Goal: Go to known website: Access a specific website the user already knows

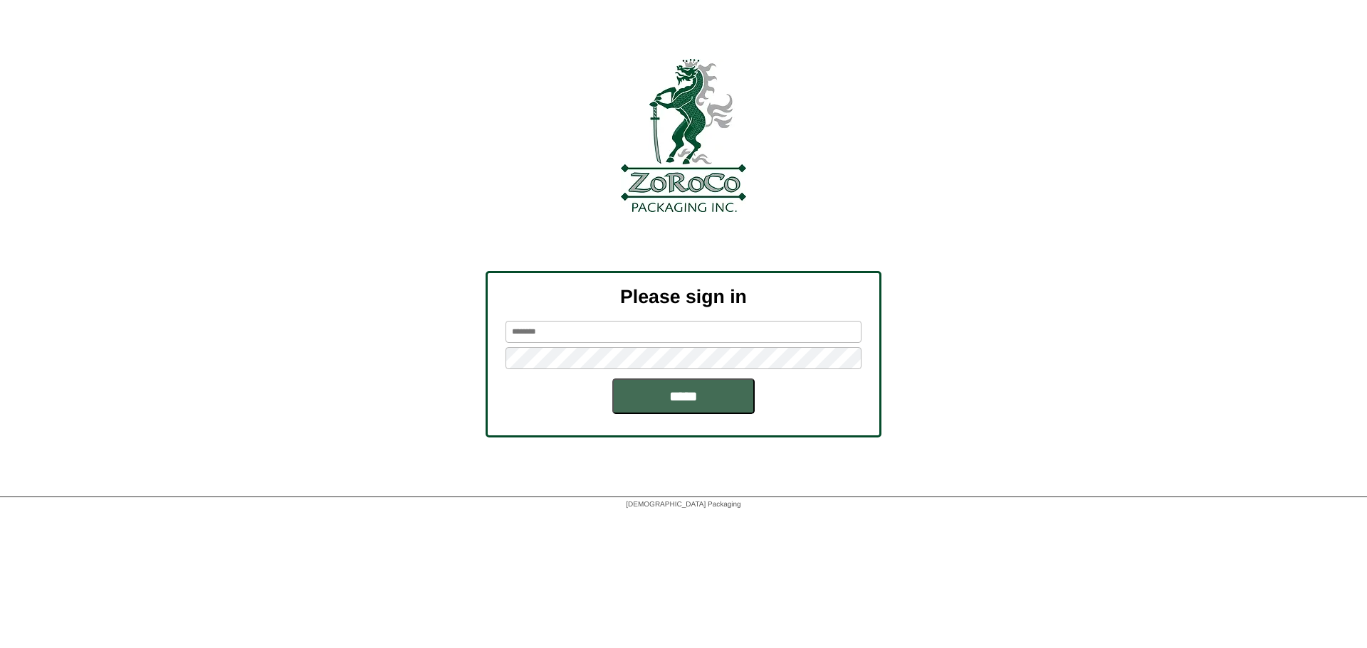
type input "*******"
click at [648, 398] on input "*****" at bounding box center [683, 397] width 142 height 36
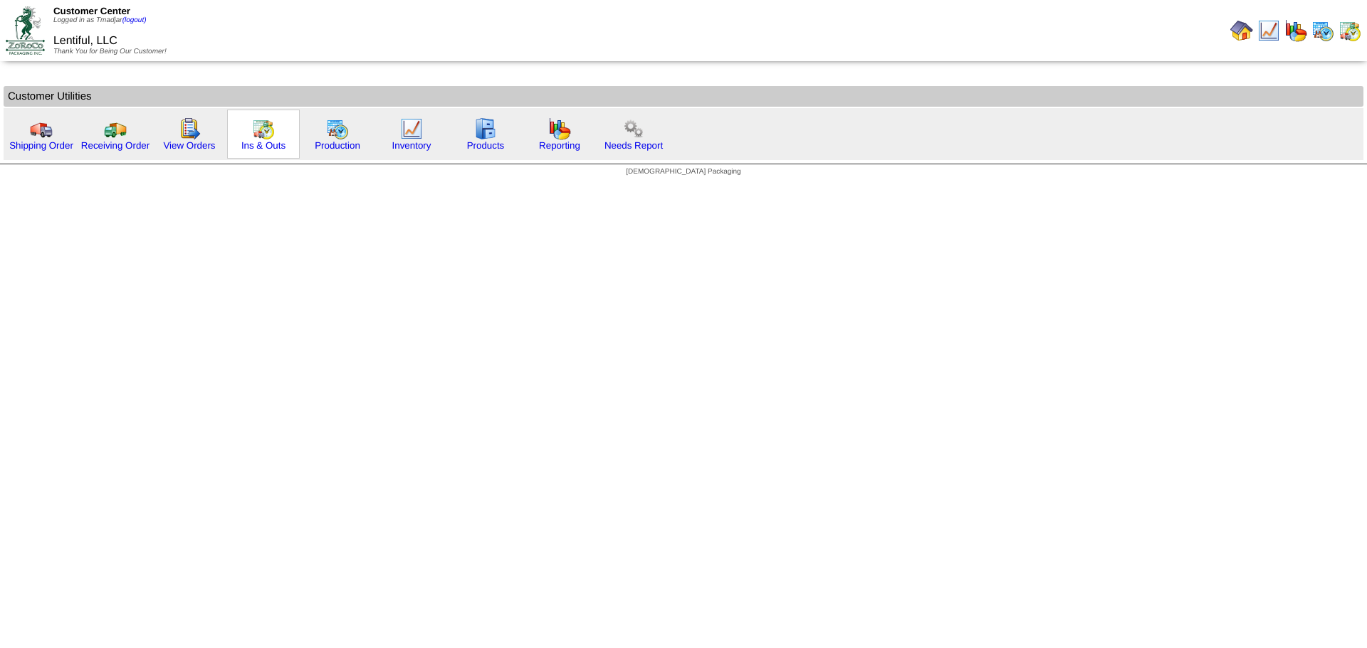
click at [268, 130] on img at bounding box center [263, 128] width 23 height 23
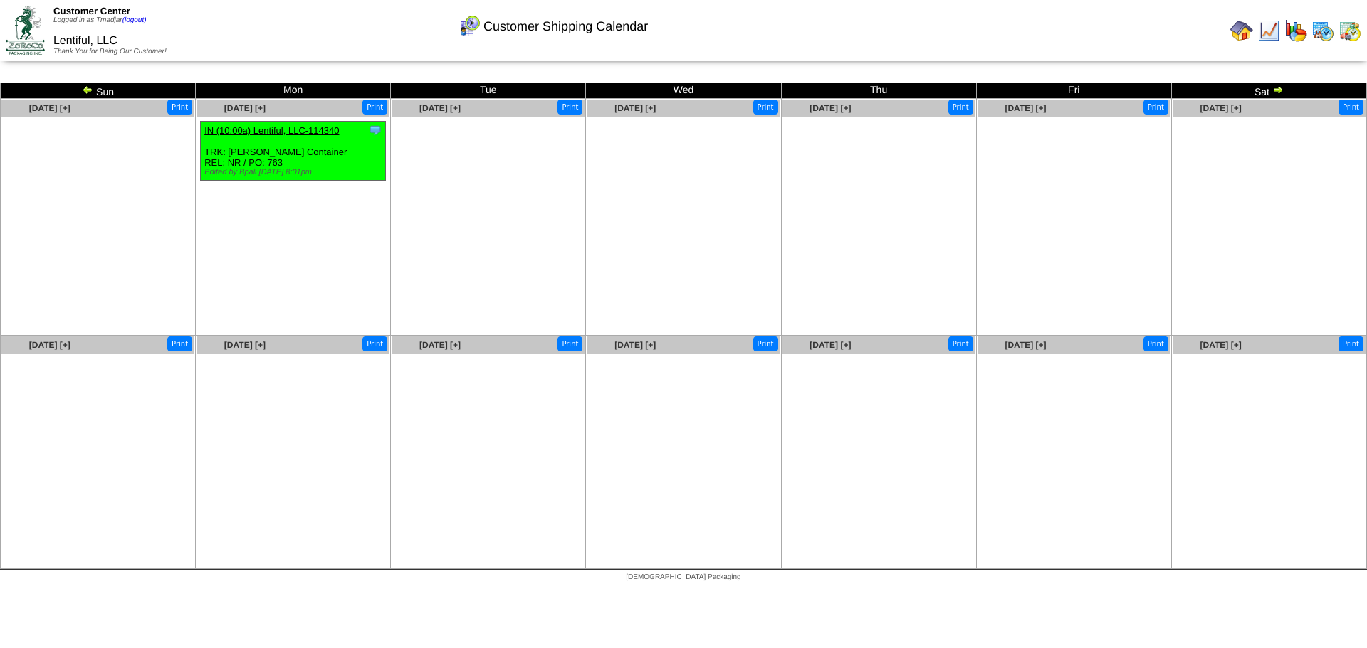
click at [1318, 29] on img at bounding box center [1322, 30] width 23 height 23
